Goal: Navigation & Orientation: Find specific page/section

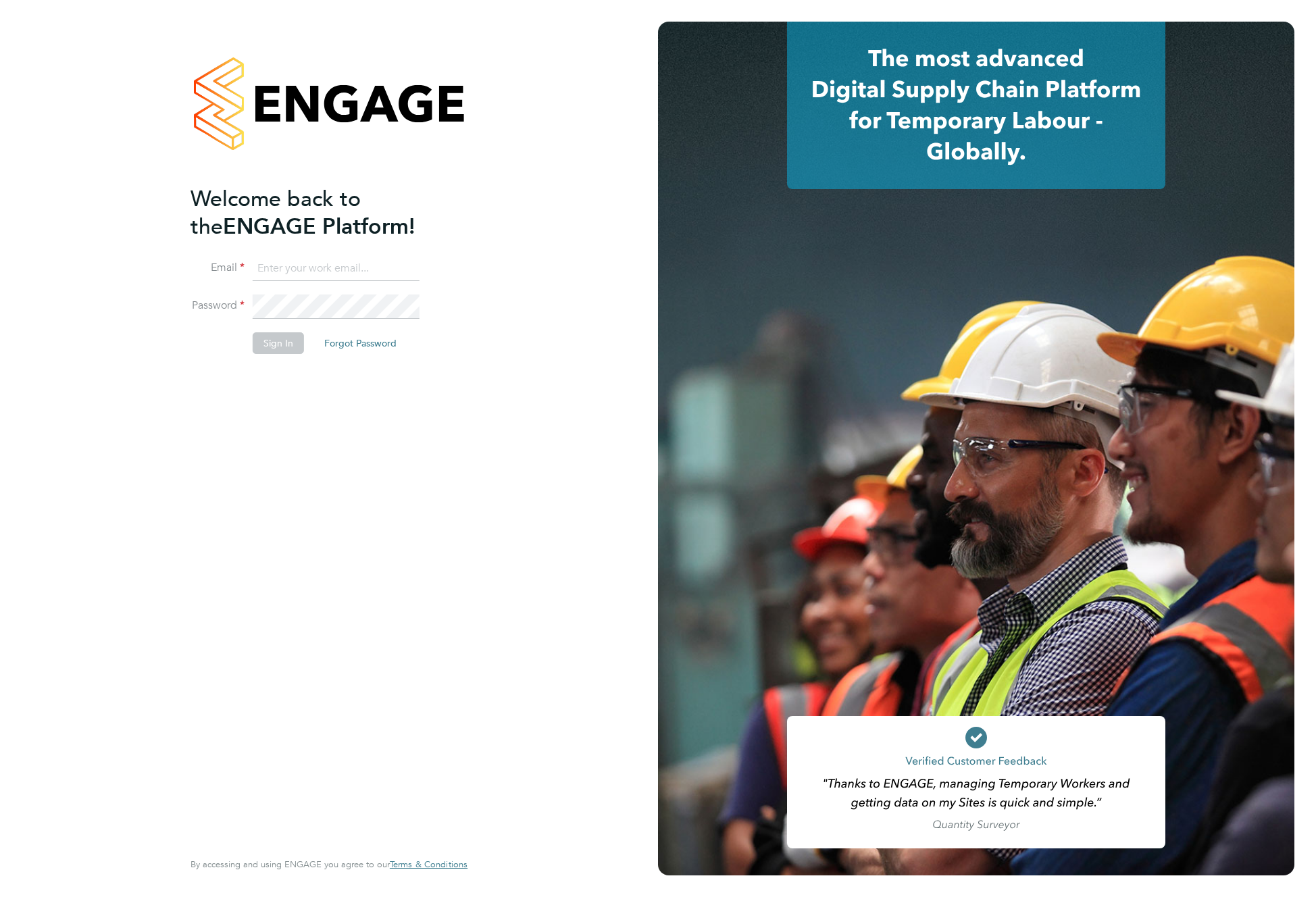
click at [384, 271] on input at bounding box center [336, 269] width 167 height 24
type input "support@engagelabs.io"
click at [283, 346] on button "Sign In" at bounding box center [278, 343] width 52 height 22
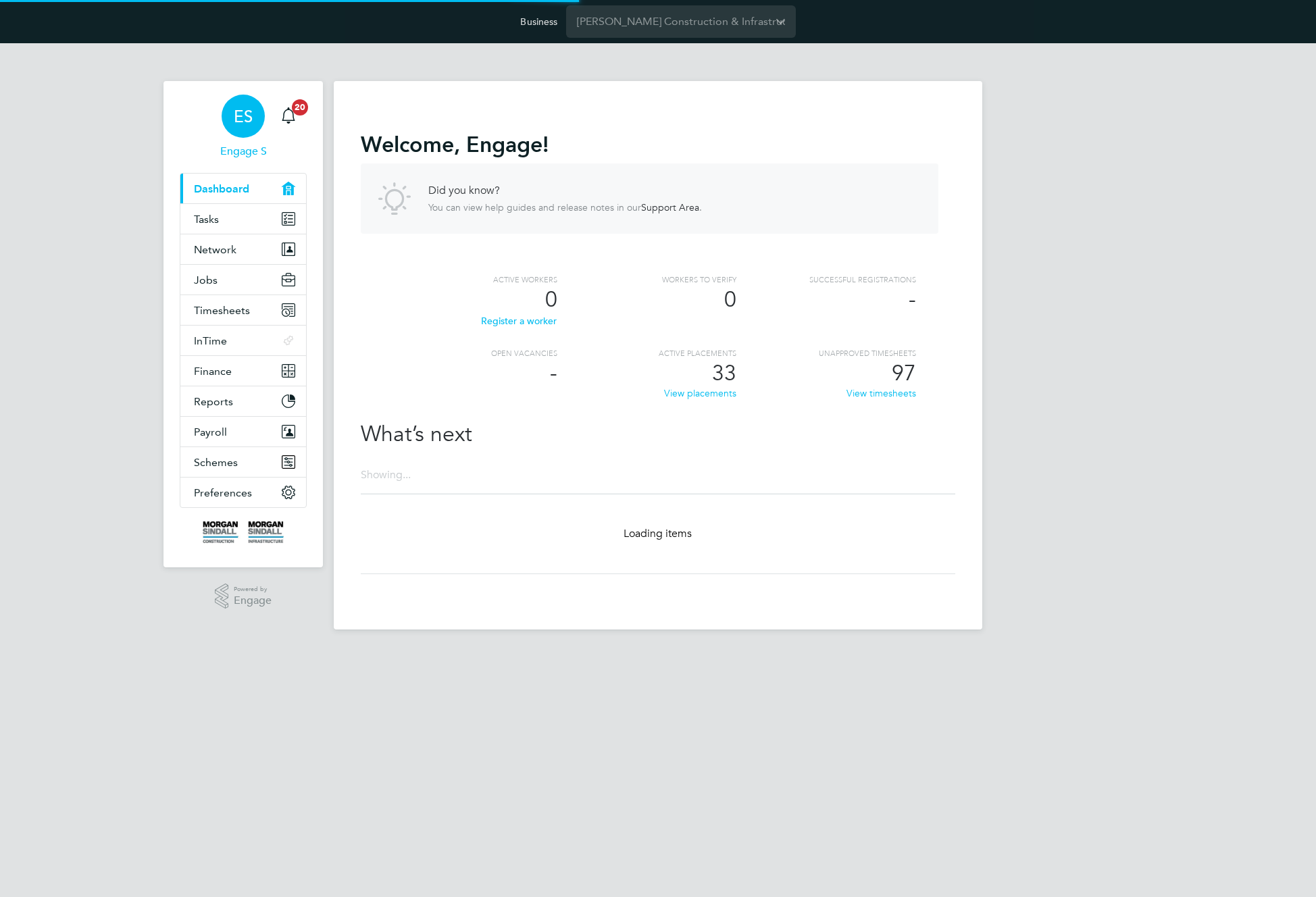
click at [245, 116] on span "ES" at bounding box center [242, 116] width 19 height 18
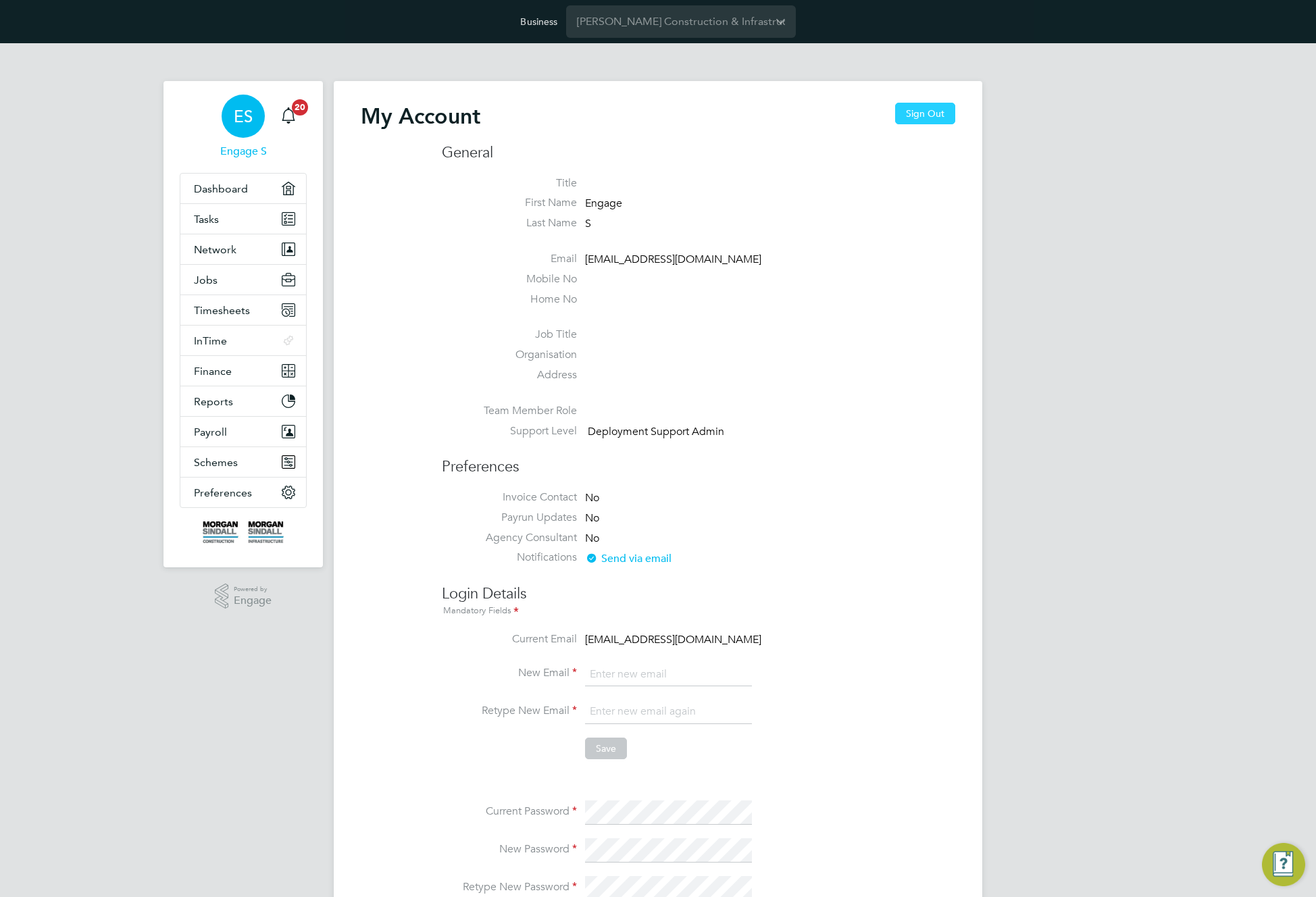
type input "support@engagelabs.io"
click at [922, 115] on button "Sign Out" at bounding box center [925, 114] width 60 height 22
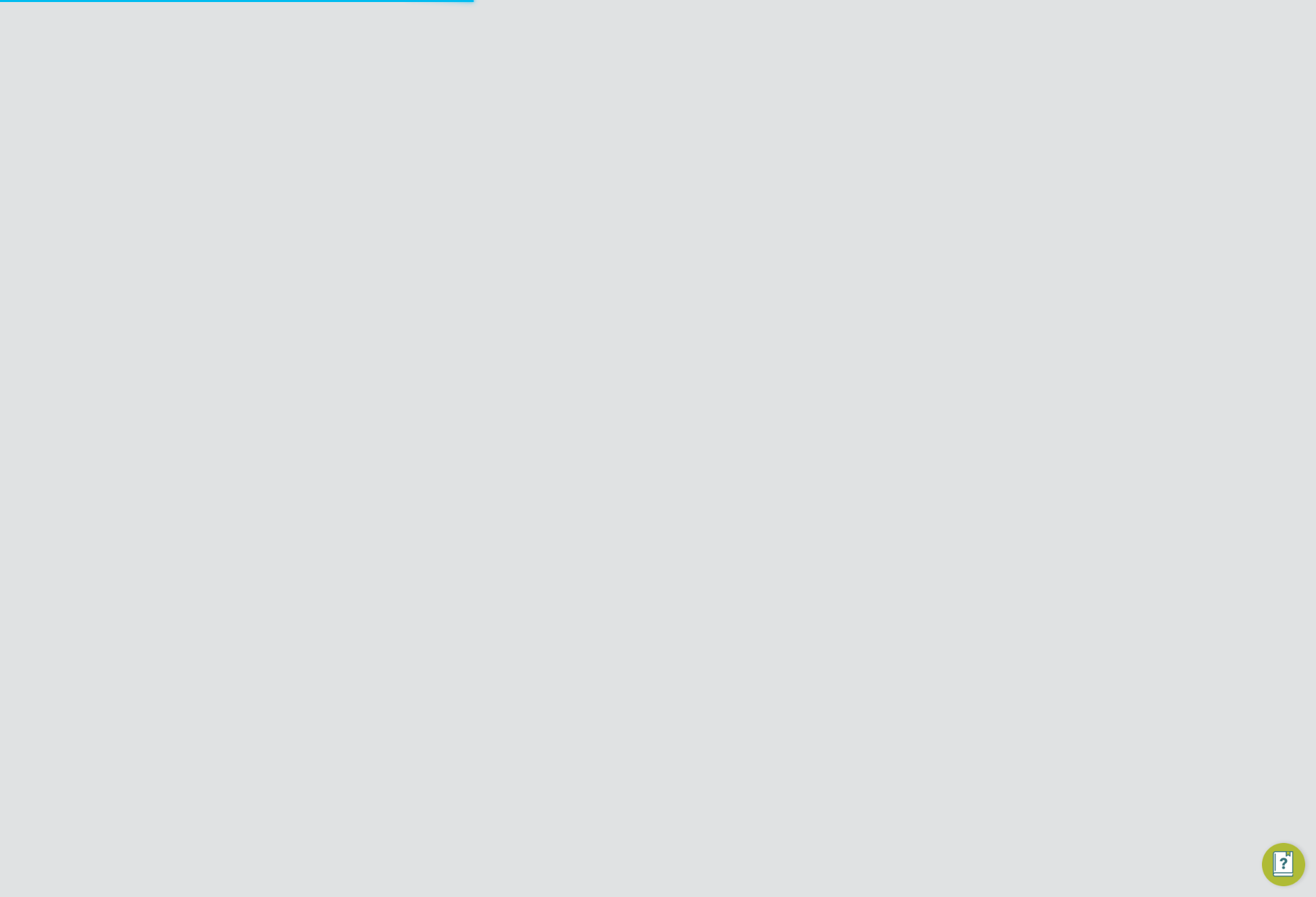
click at [921, 116] on div at bounding box center [976, 448] width 636 height 854
type input "[EMAIL_ADDRESS][DOMAIN_NAME]"
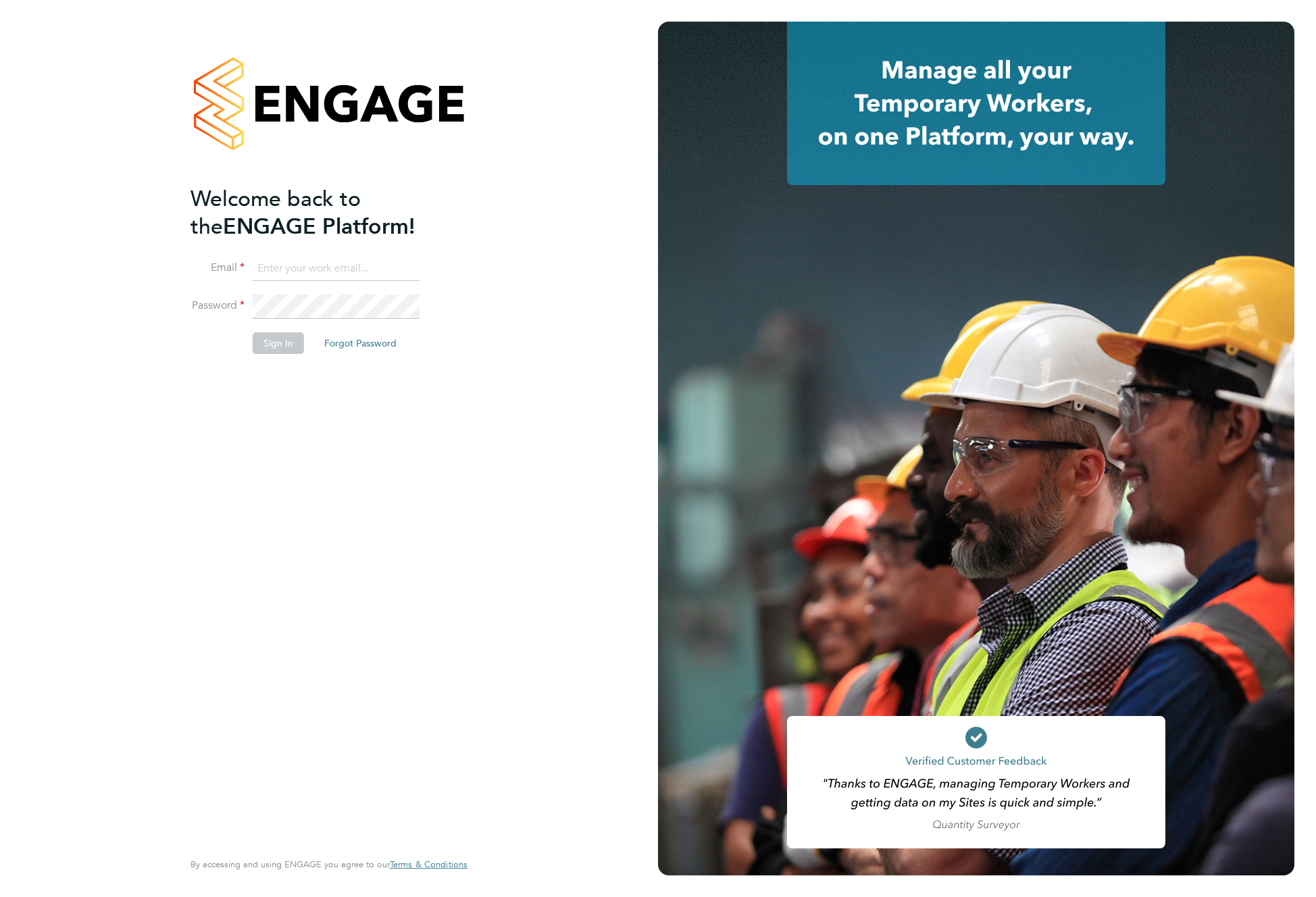
click at [355, 266] on input at bounding box center [336, 269] width 167 height 24
paste input "test123@gmail.com"
type input "test123@gmail.com"
click at [206, 308] on label "Password" at bounding box center [217, 306] width 54 height 14
click at [192, 376] on div "Welcome back to the ENGAGE Platform! Email test123@gmail.com Password Sign In F…" at bounding box center [322, 516] width 263 height 662
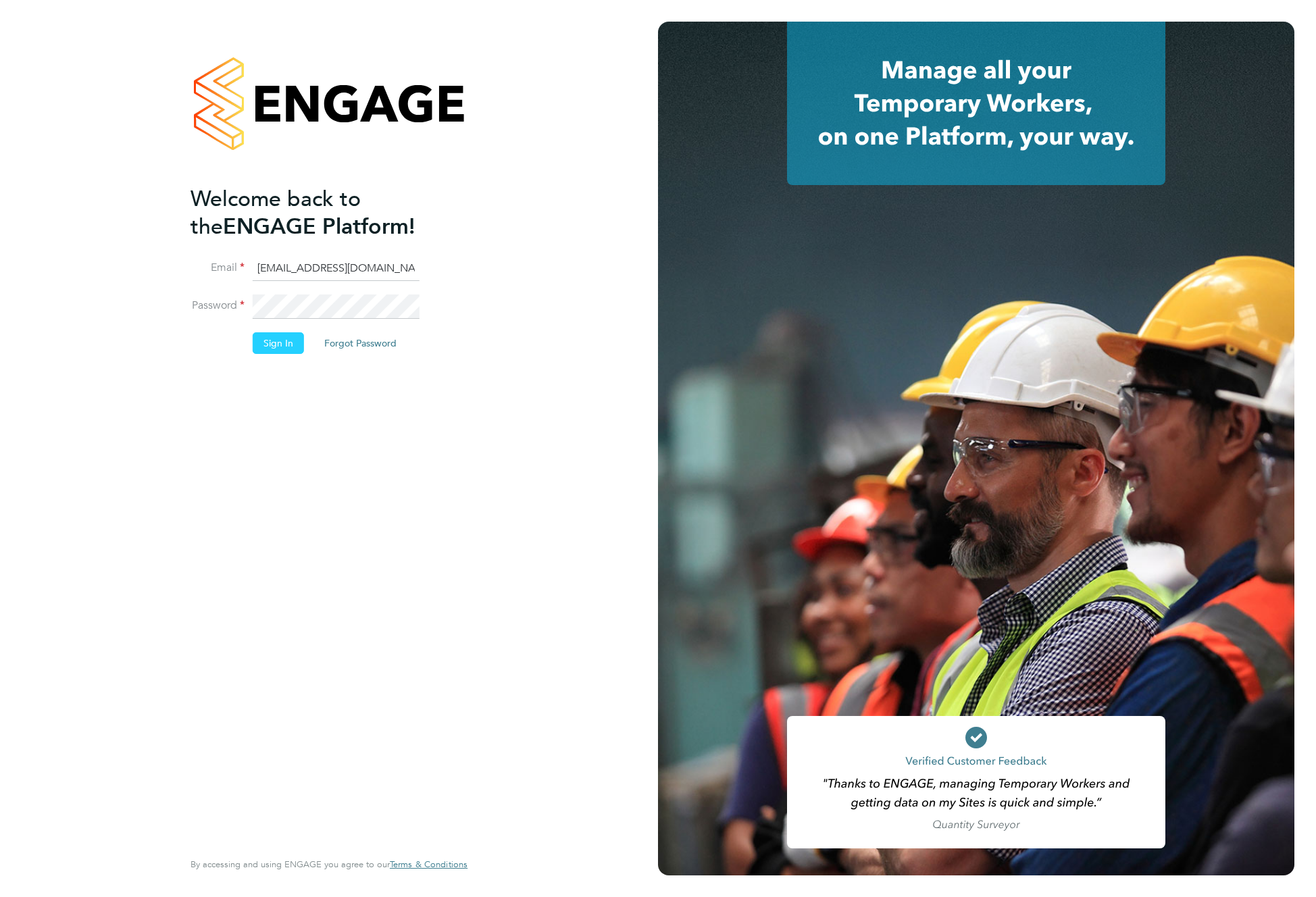
click at [275, 339] on button "Sign In" at bounding box center [278, 343] width 52 height 22
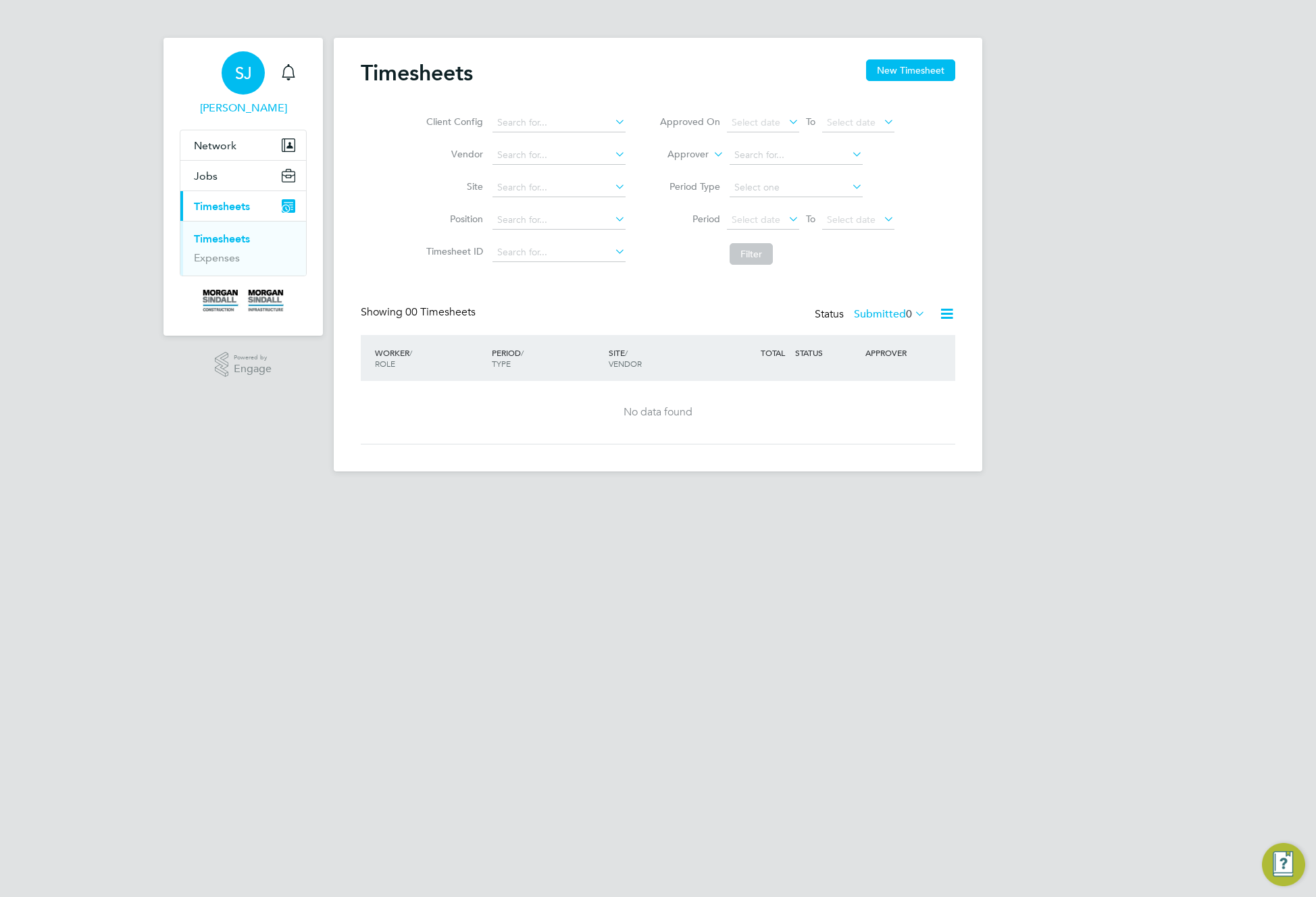
click at [250, 71] on span "SJ" at bounding box center [243, 73] width 17 height 18
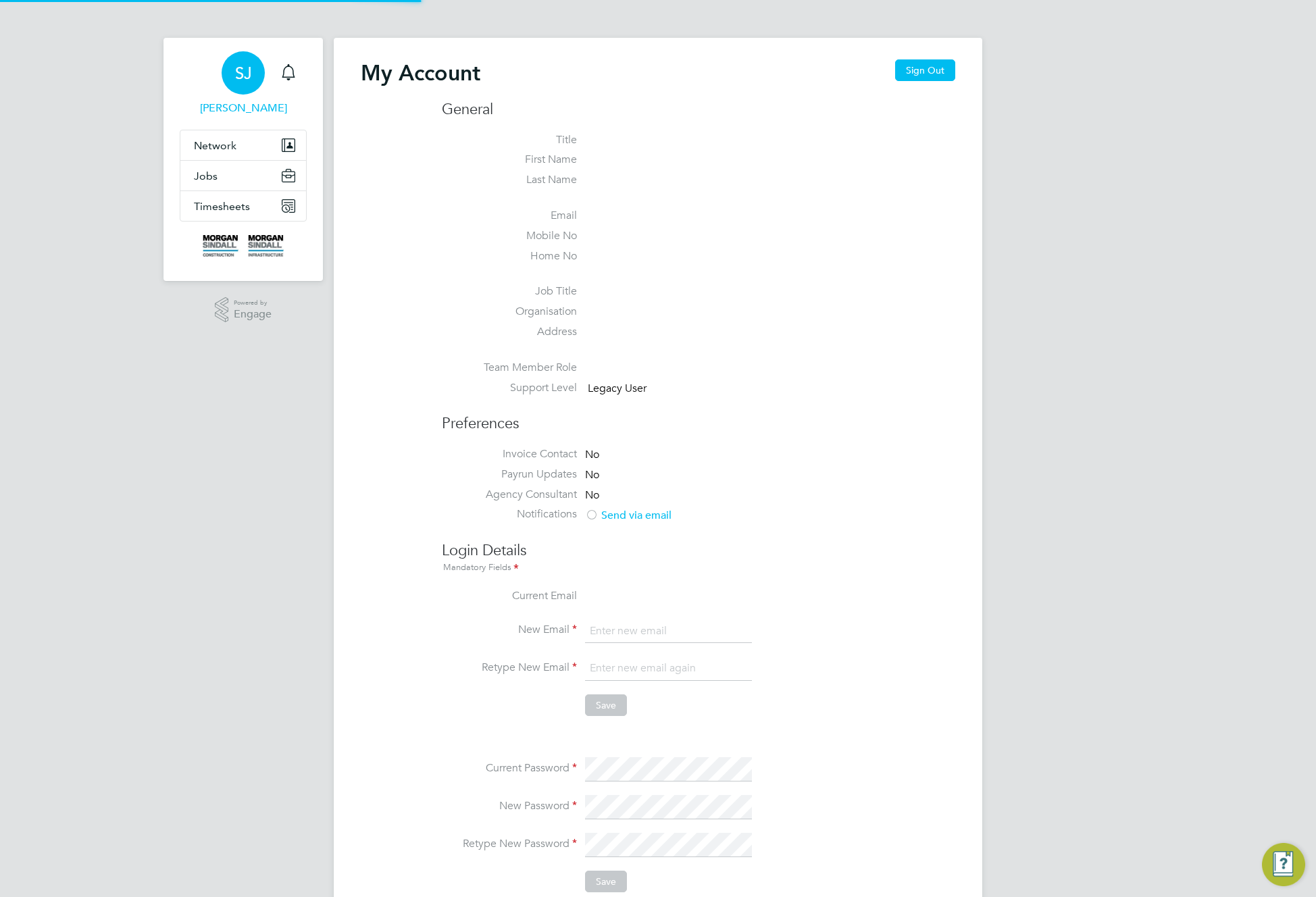
click at [921, 73] on button "Sign Out" at bounding box center [925, 70] width 60 height 22
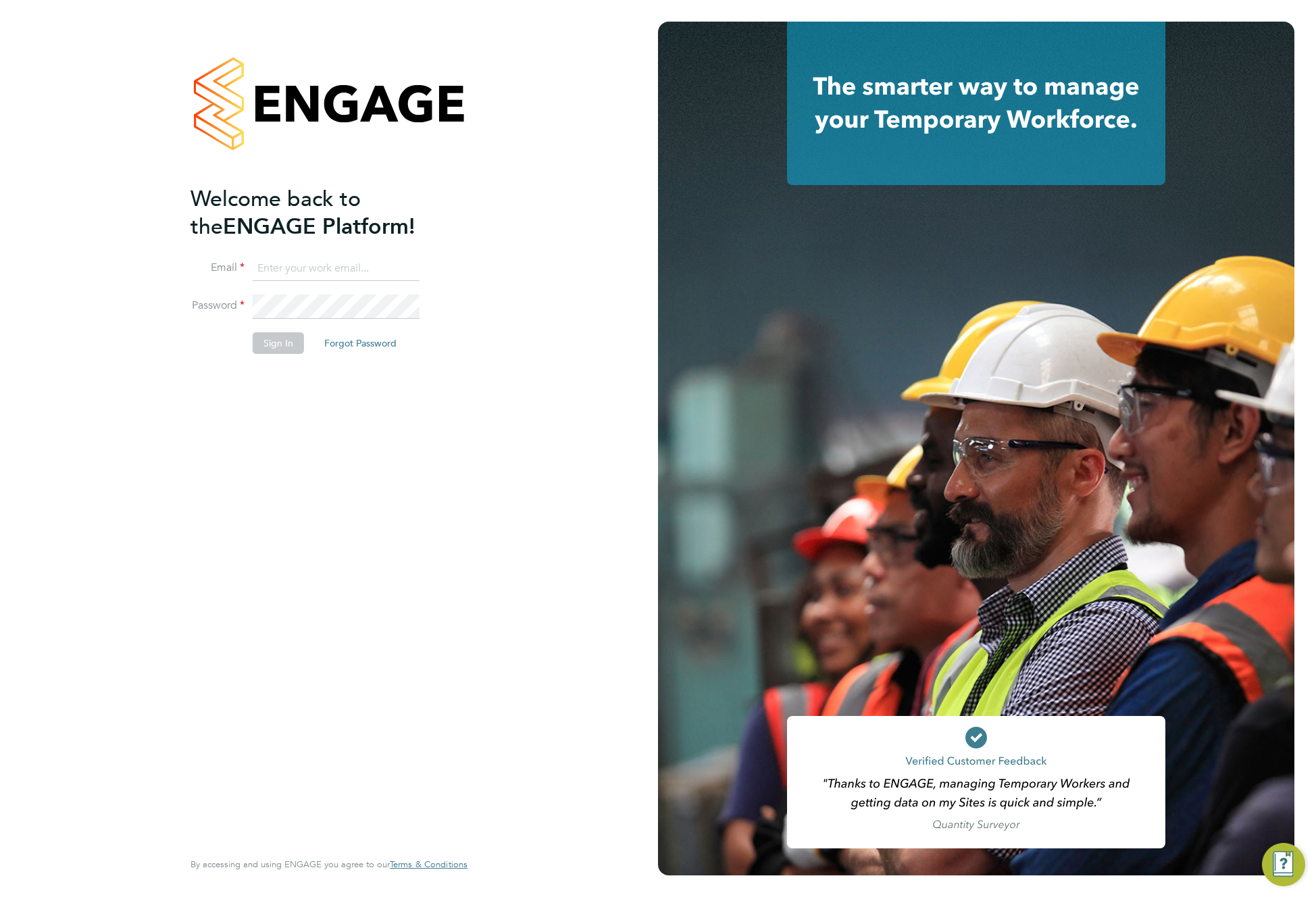
click at [351, 262] on input at bounding box center [336, 269] width 167 height 24
type input "support@engagelabs.io"
click at [268, 345] on button "Sign In" at bounding box center [278, 343] width 52 height 22
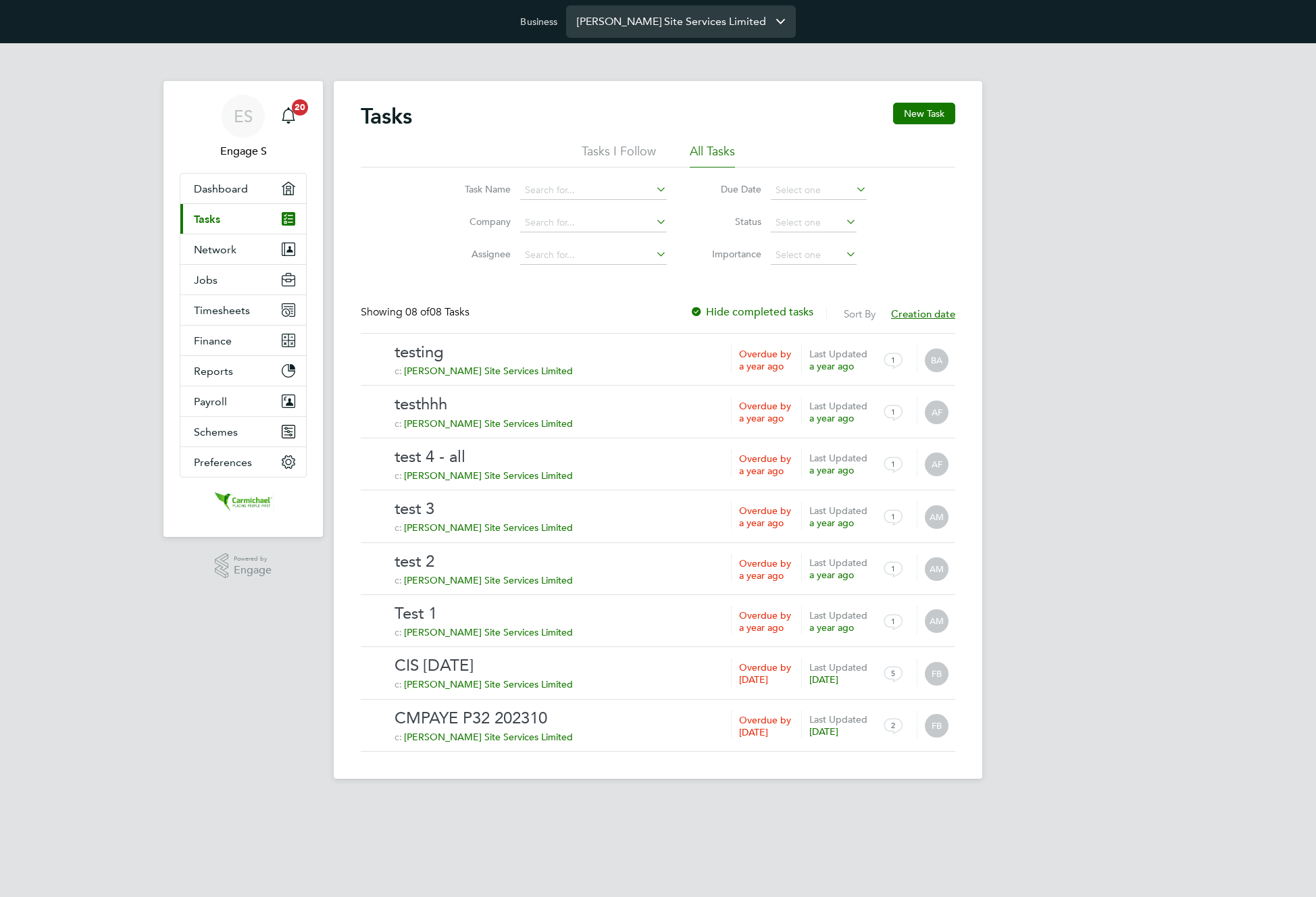
click at [736, 21] on input "[PERSON_NAME] Site Services Limited" at bounding box center [680, 21] width 229 height 31
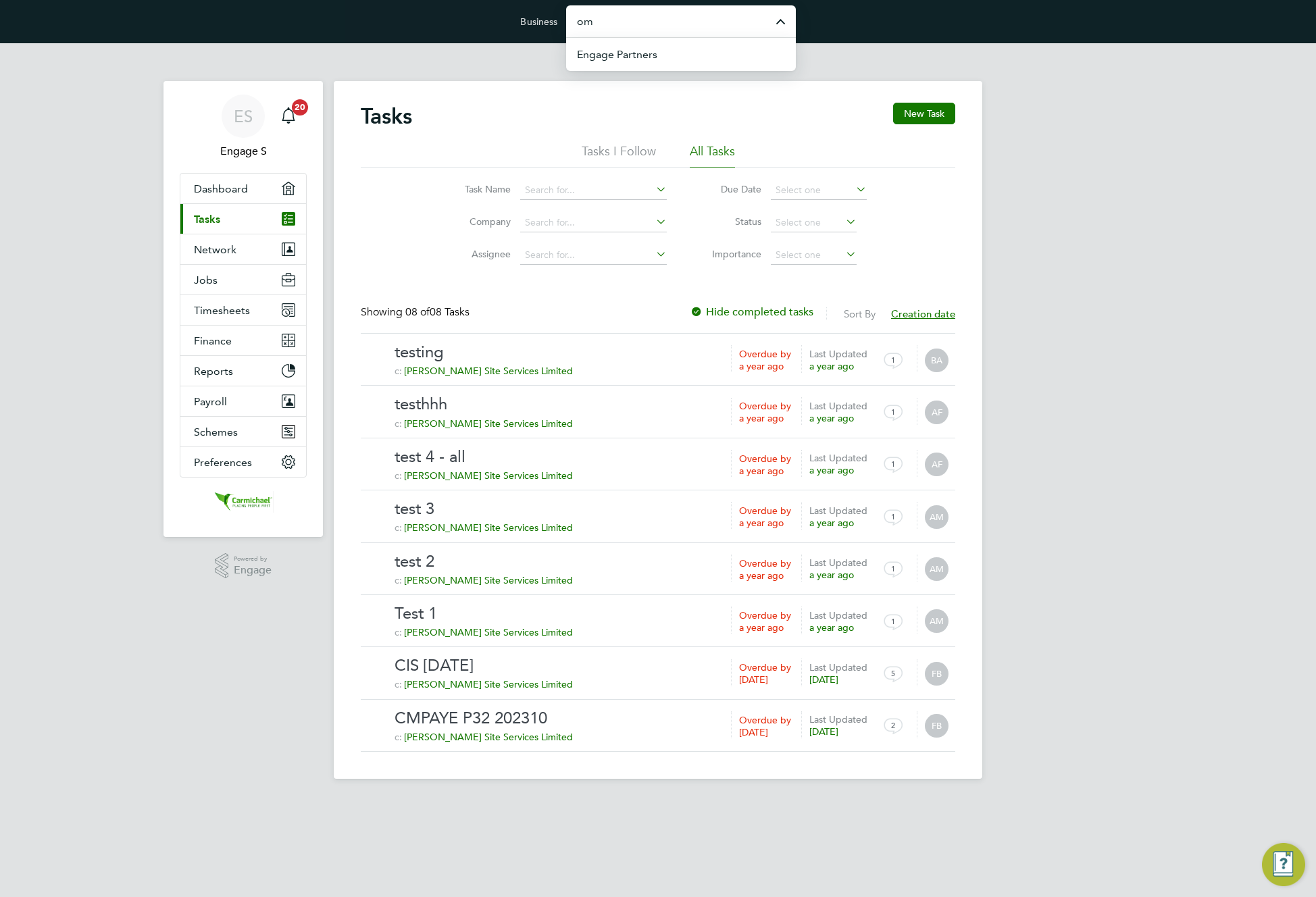
type input "o"
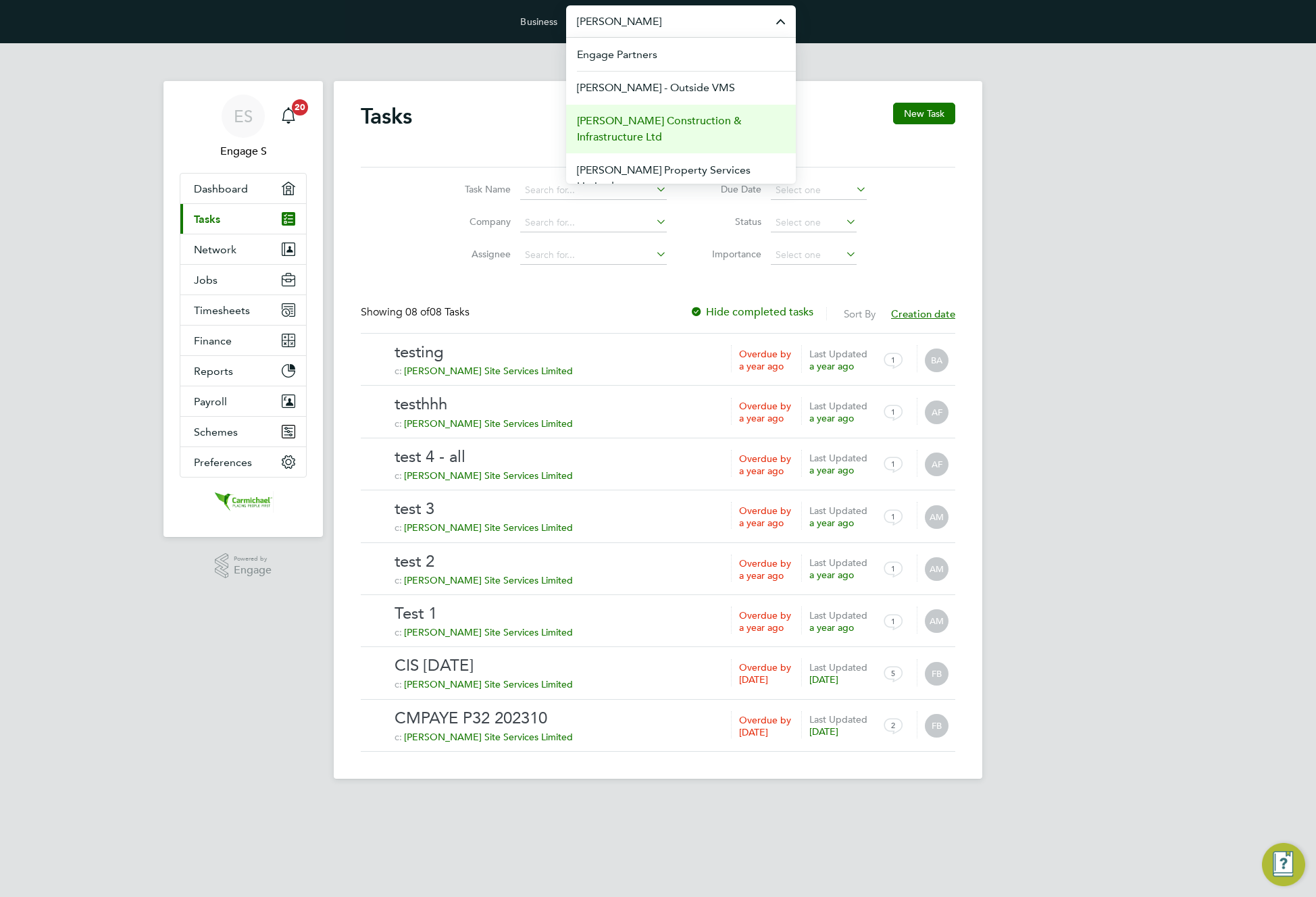
click at [649, 128] on span "[PERSON_NAME] Construction & Infrastructure Ltd" at bounding box center [681, 129] width 208 height 32
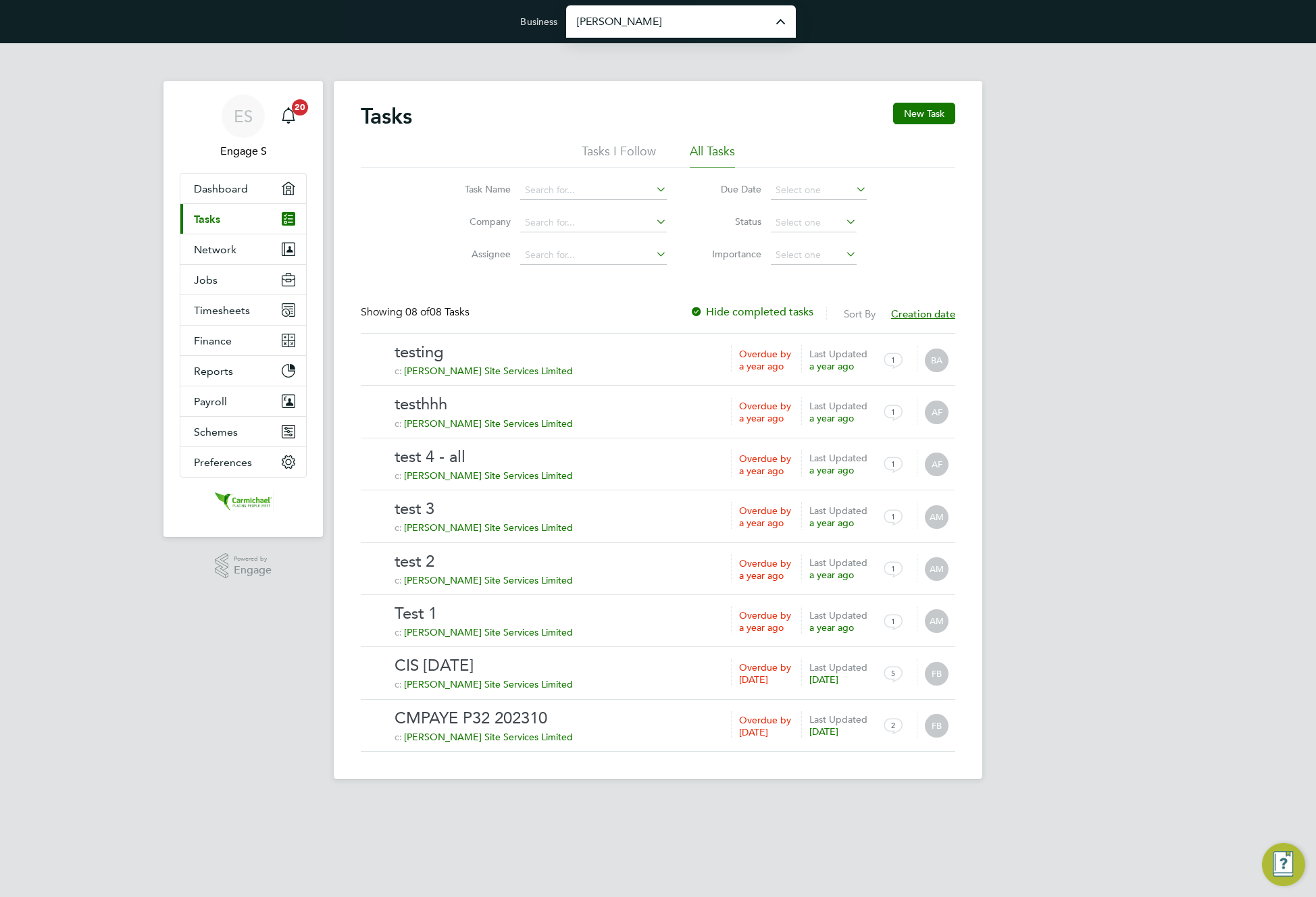
type input "[PERSON_NAME] Construction & Infrastructure Ltd"
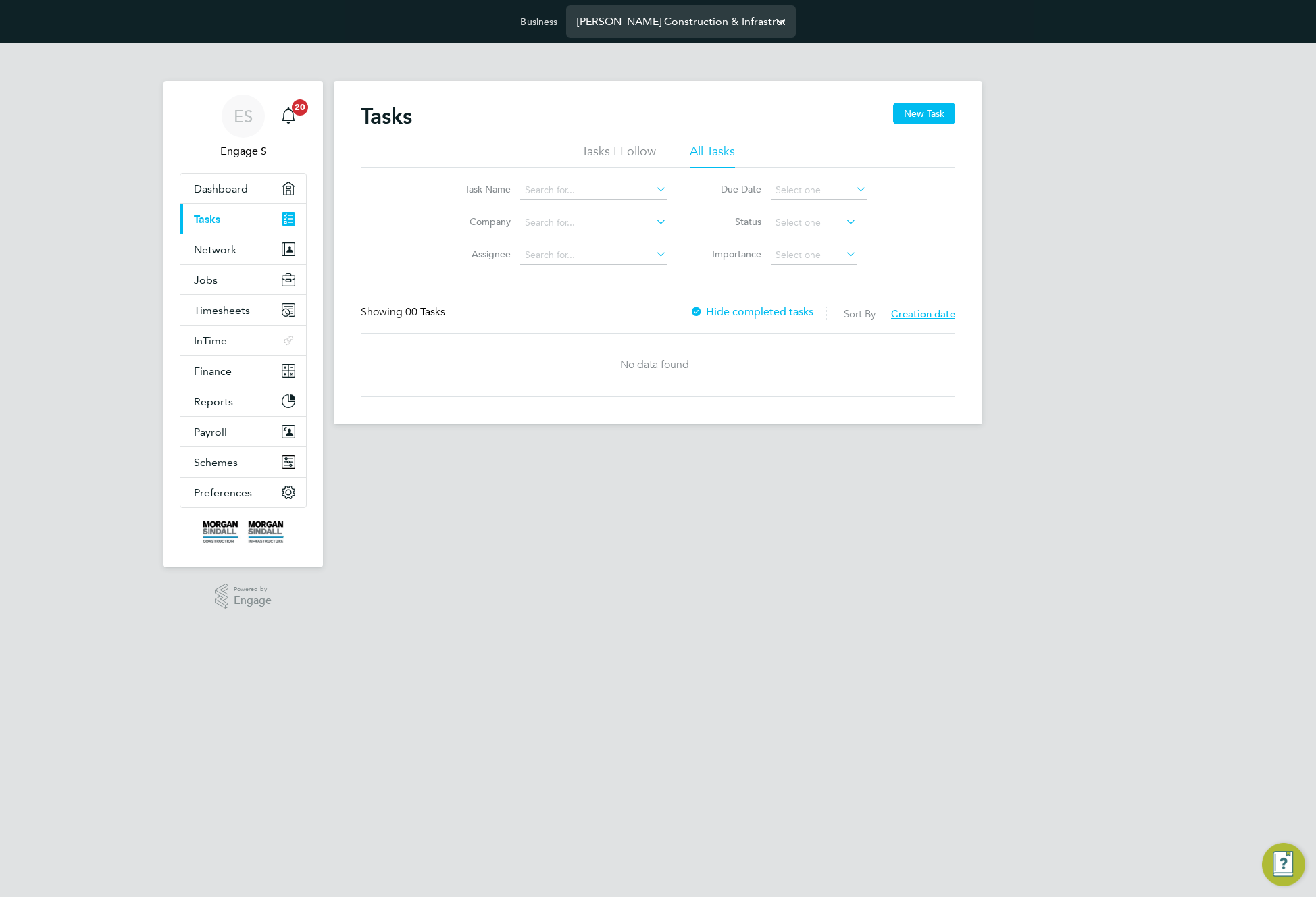
click at [702, 23] on input "Morgan Sindall Construction & Infrastructure Ltd" at bounding box center [680, 21] width 229 height 31
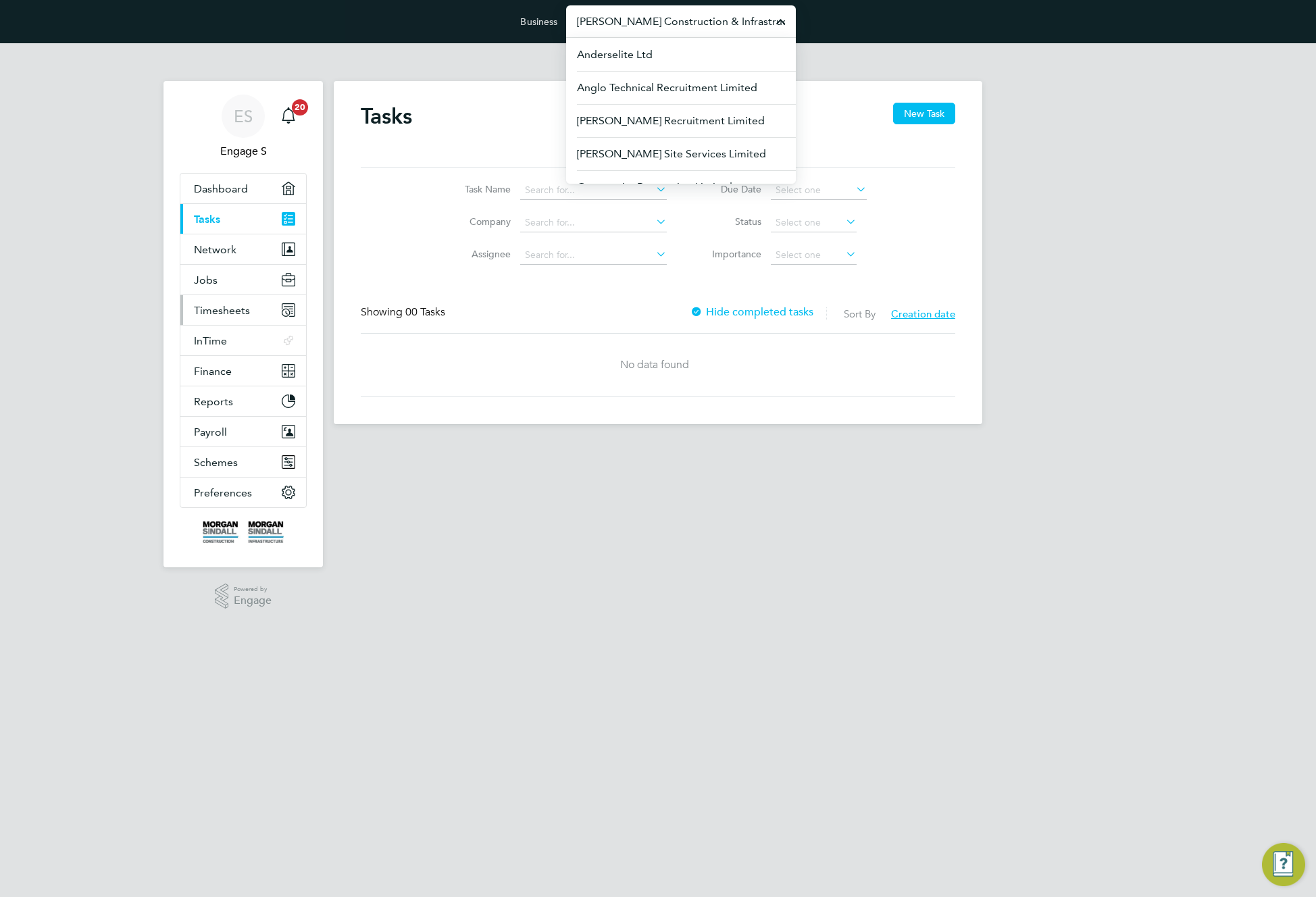
click at [224, 313] on span "Timesheets" at bounding box center [222, 311] width 56 height 13
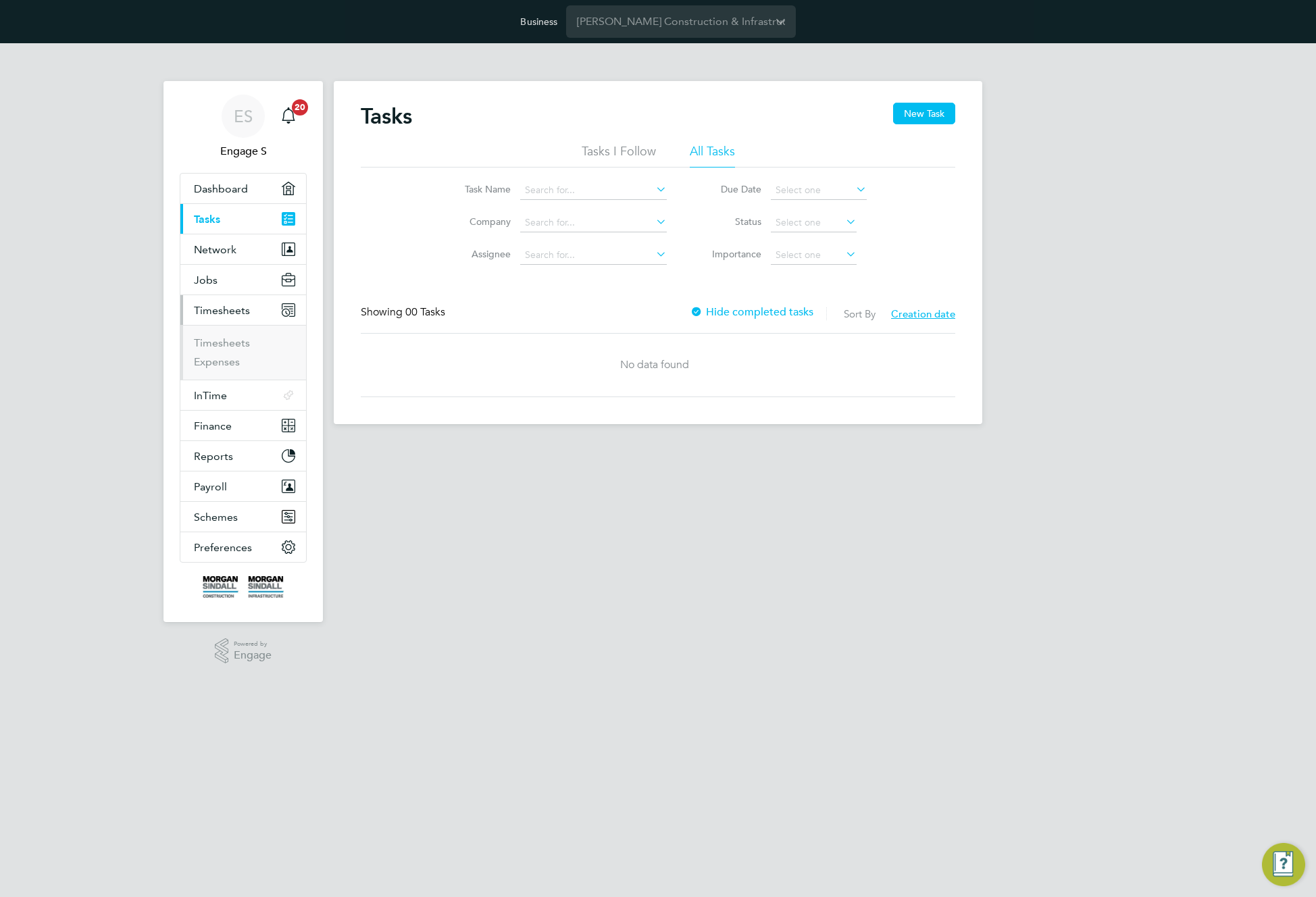
click at [220, 313] on span "Timesheets" at bounding box center [222, 311] width 56 height 13
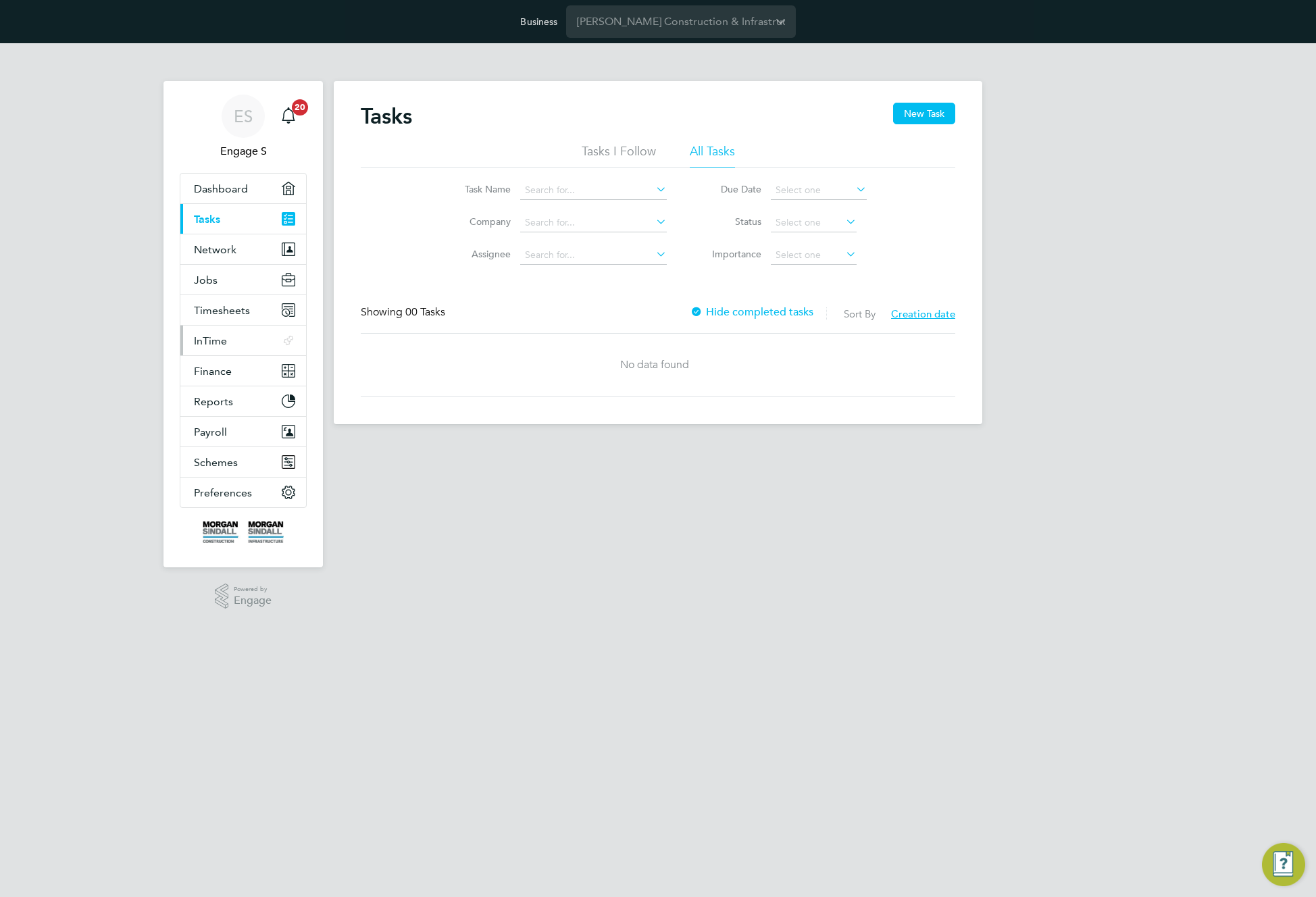
click at [219, 344] on span "InTime" at bounding box center [210, 341] width 33 height 13
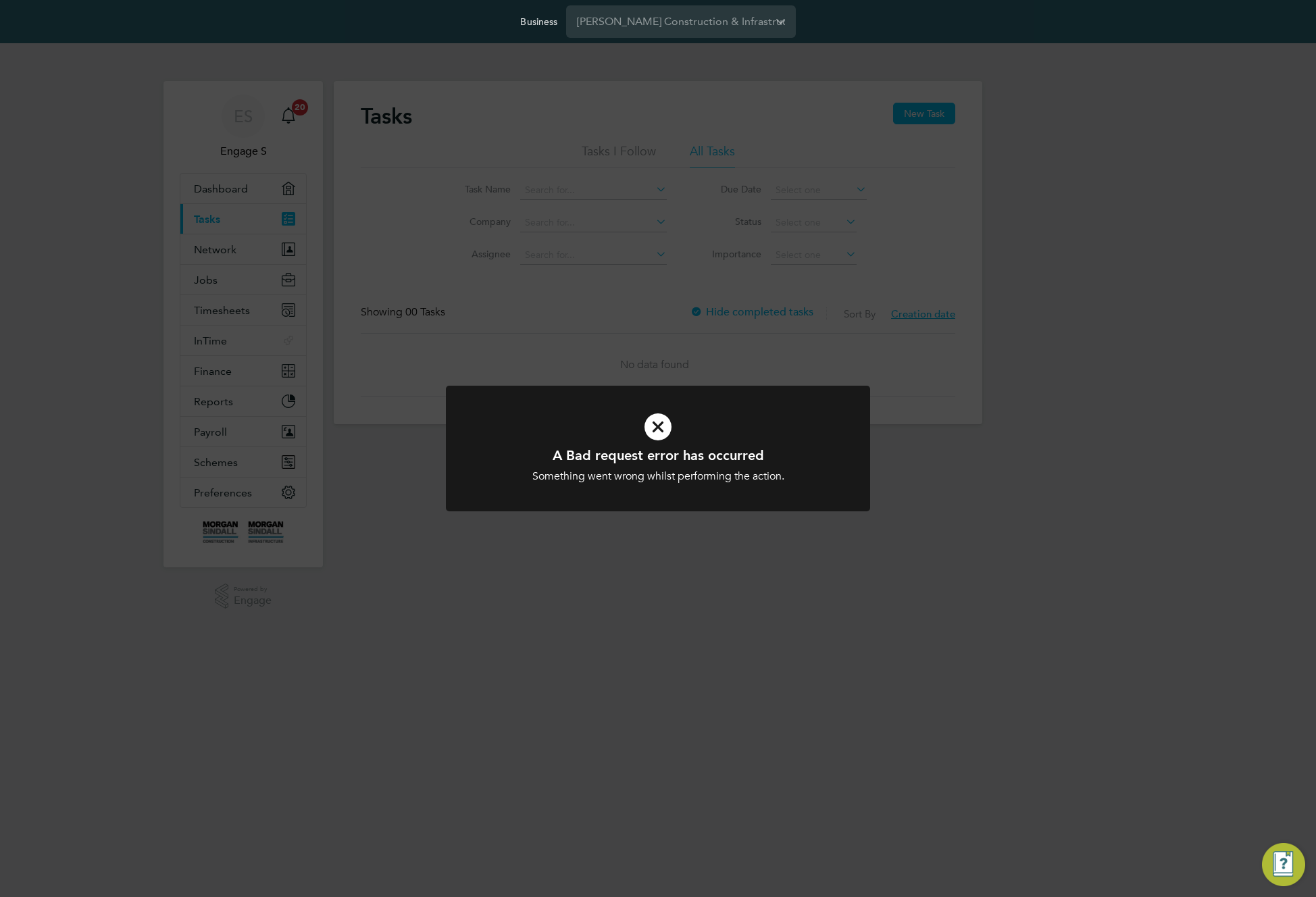
click at [562, 184] on div "A Bad request error has occurred Something went wrong whilst performing the act…" at bounding box center [658, 448] width 1316 height 897
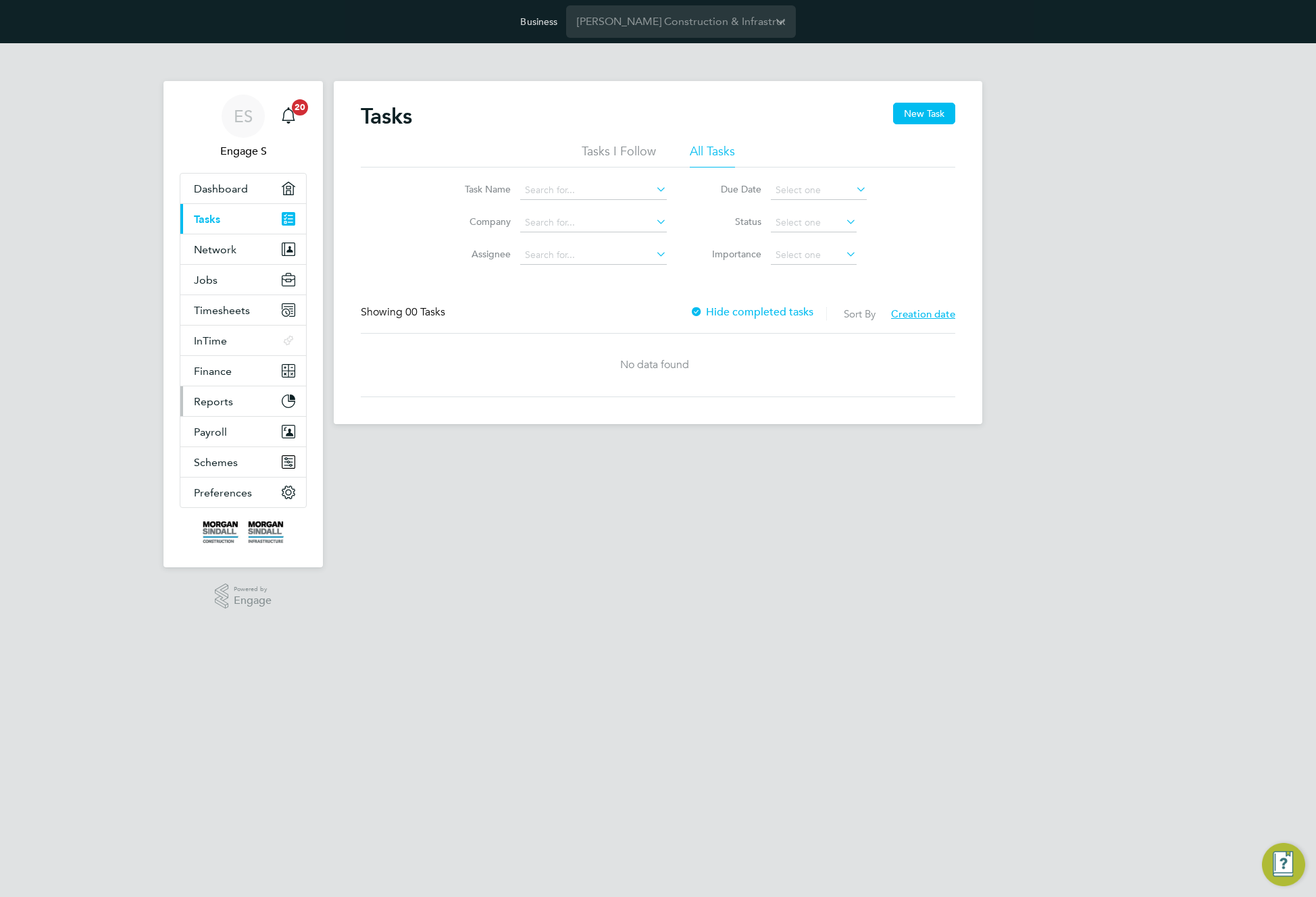
click at [229, 397] on span "Reports" at bounding box center [213, 402] width 39 height 13
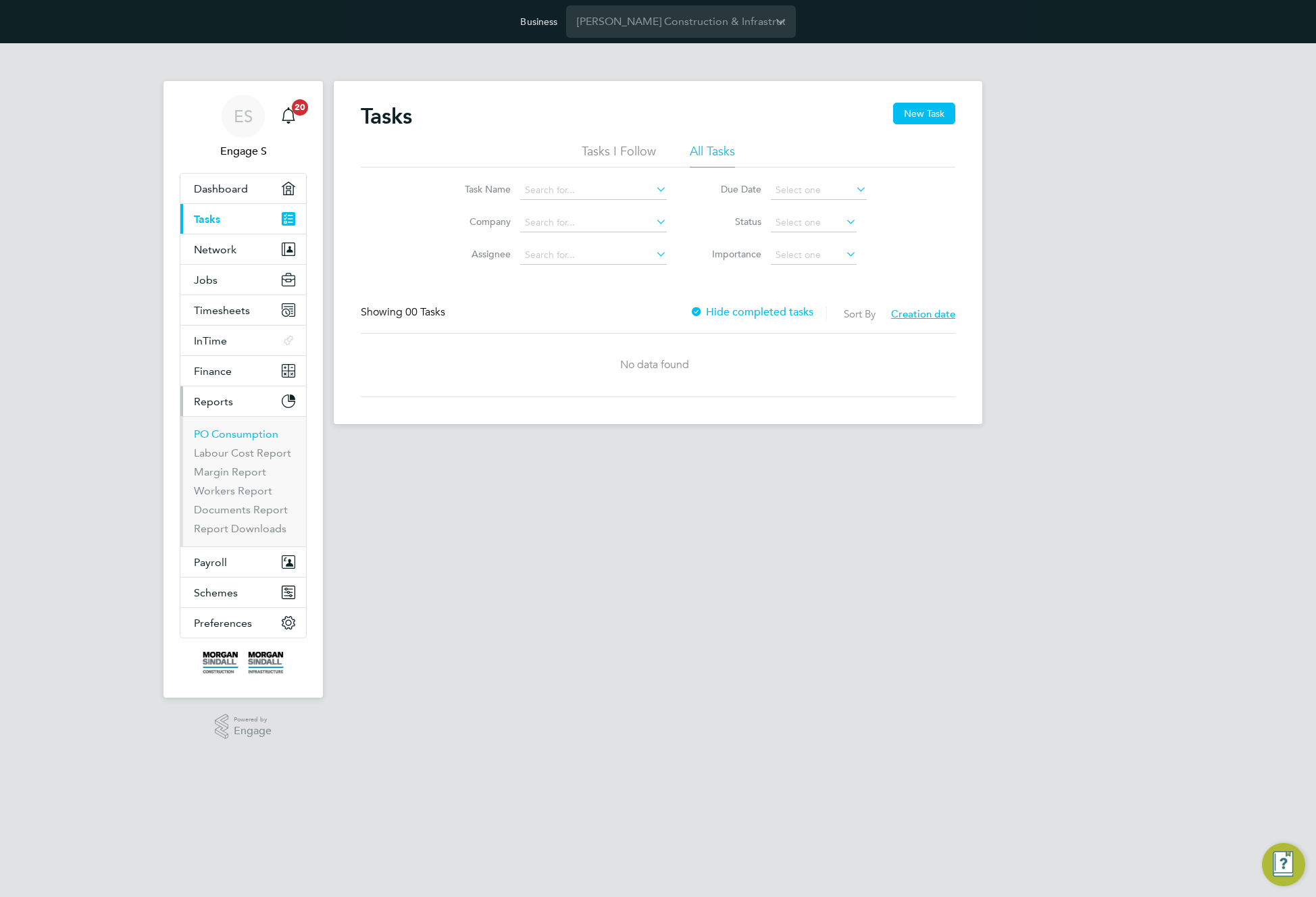
click at [221, 435] on link "PO Consumption" at bounding box center [236, 434] width 85 height 13
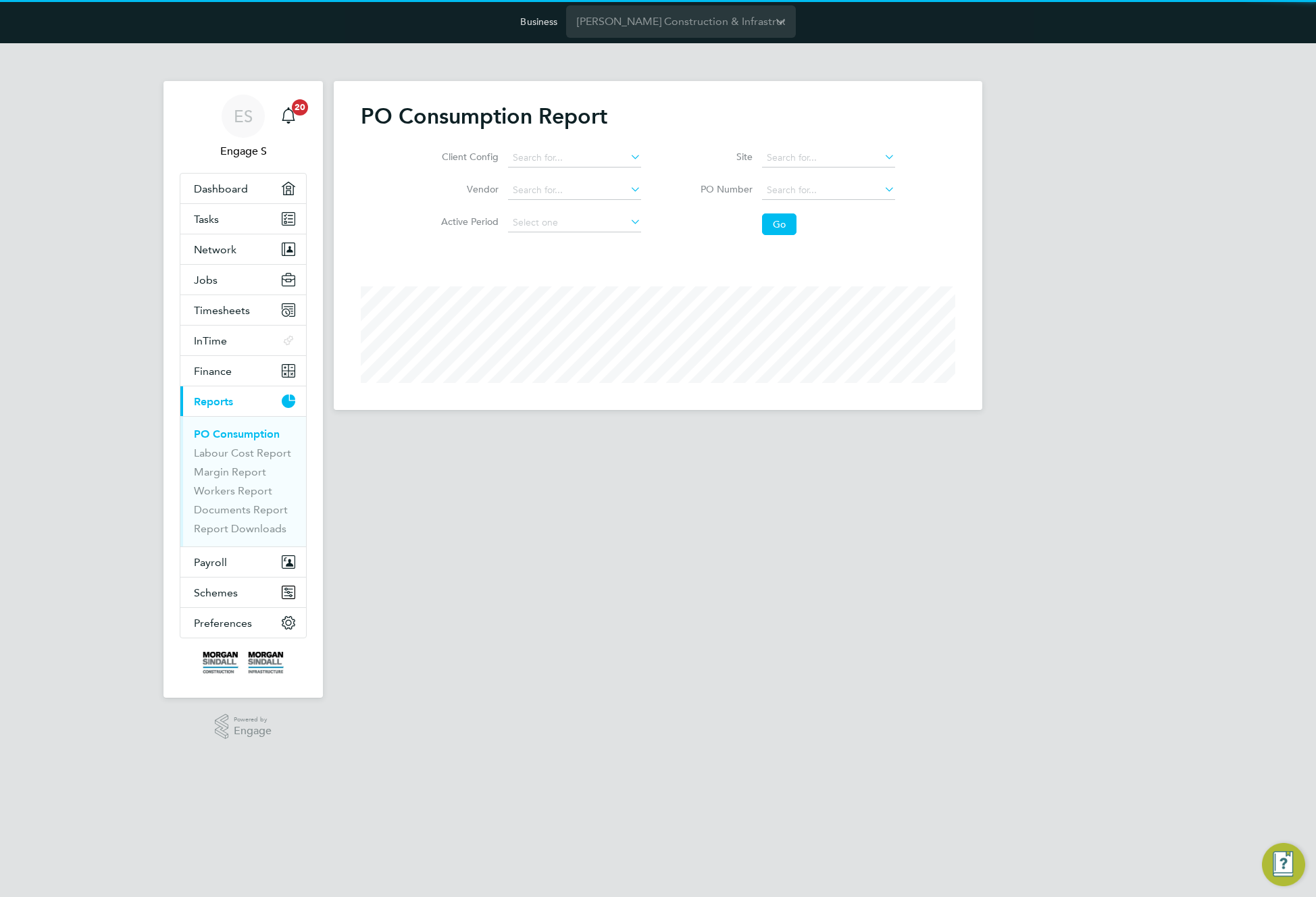
scroll to position [329, 649]
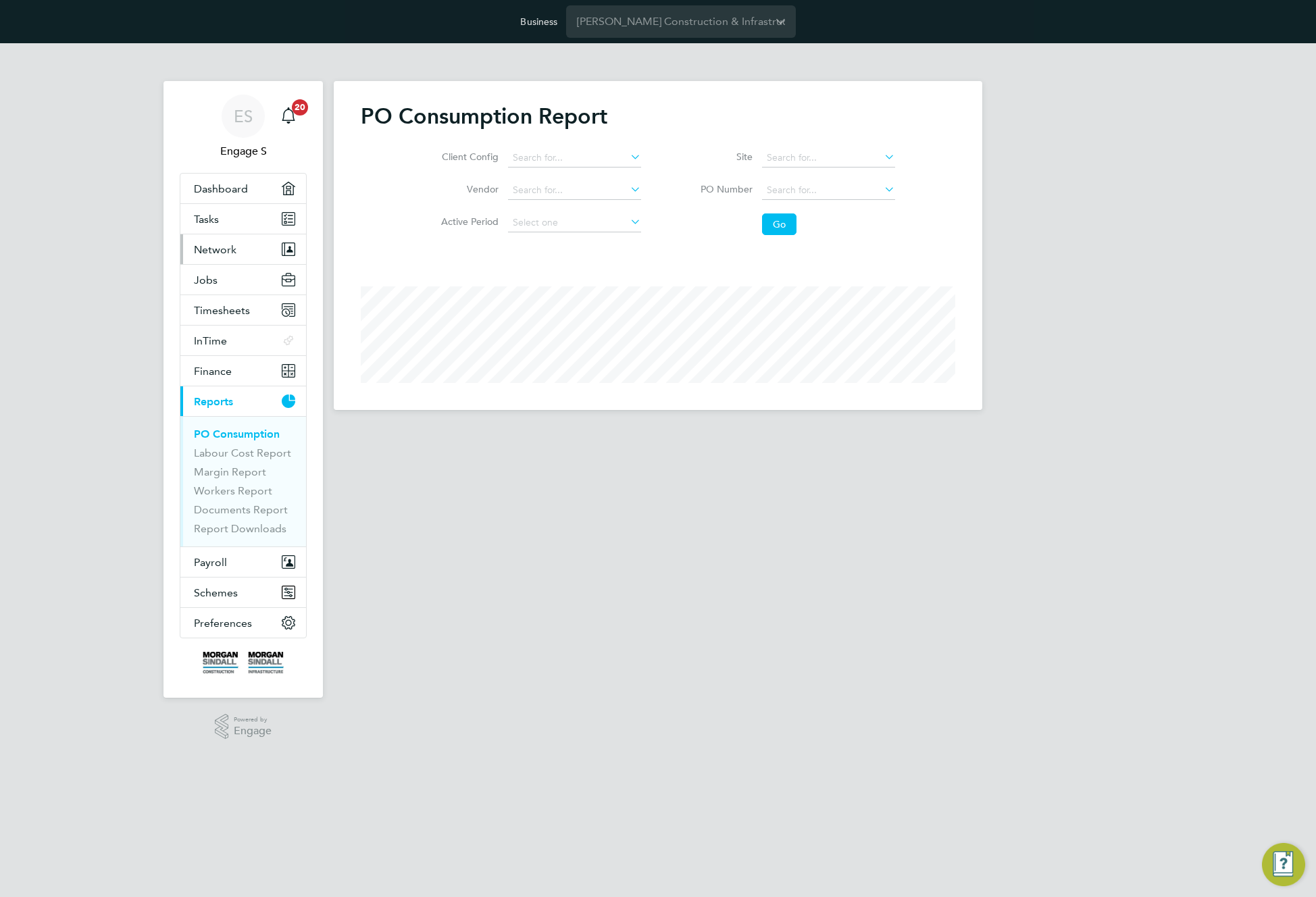
click at [224, 248] on span "Network" at bounding box center [215, 250] width 43 height 13
click at [225, 254] on span "Network" at bounding box center [215, 250] width 43 height 13
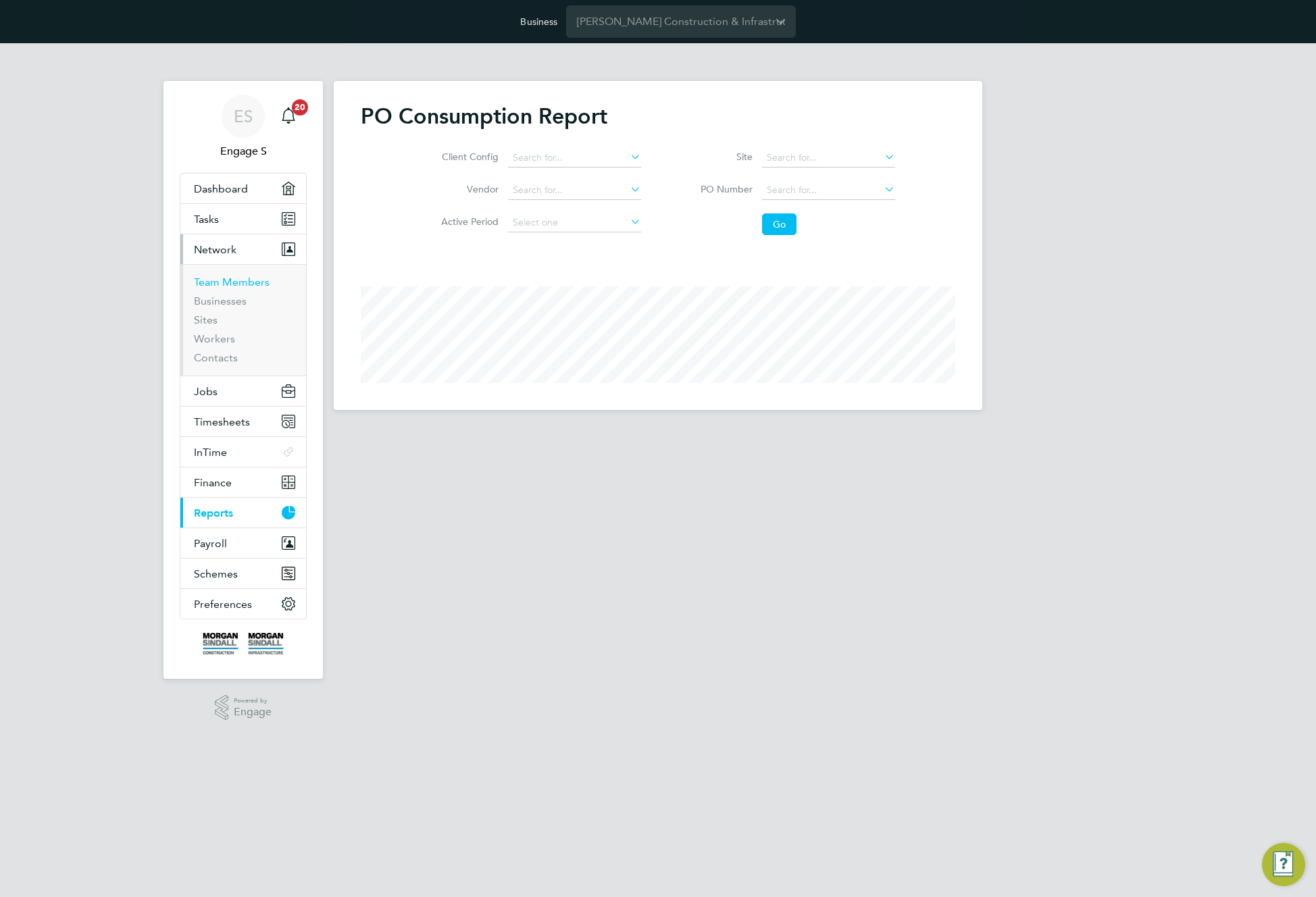
click at [214, 280] on link "Team Members" at bounding box center [232, 282] width 76 height 13
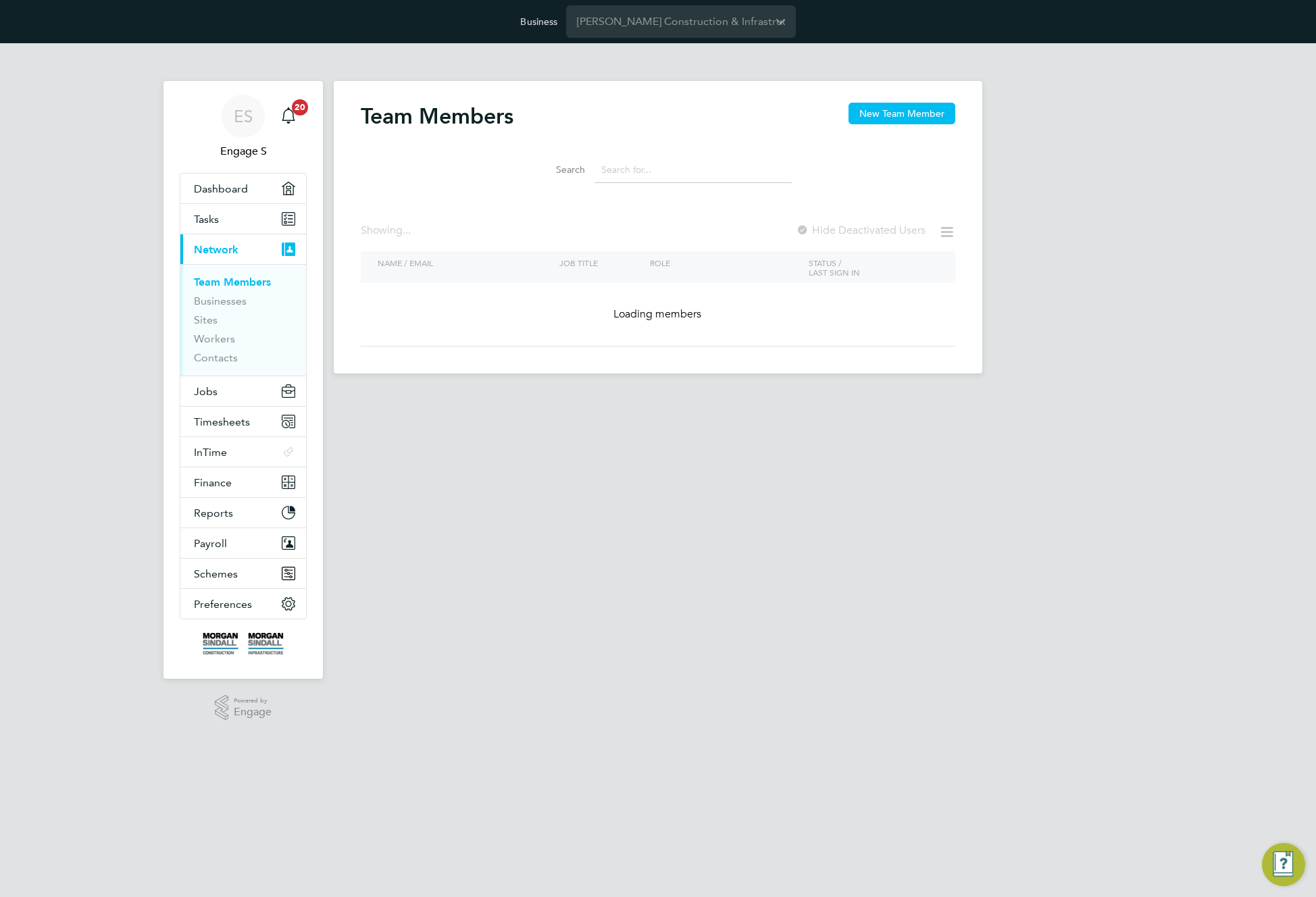
click at [716, 21] on input "Morgan Sindall Construction & Infrastructure Ltd" at bounding box center [680, 21] width 229 height 31
click at [647, 118] on div "Team Members New Team Member" at bounding box center [658, 123] width 594 height 40
